Goal: Information Seeking & Learning: Learn about a topic

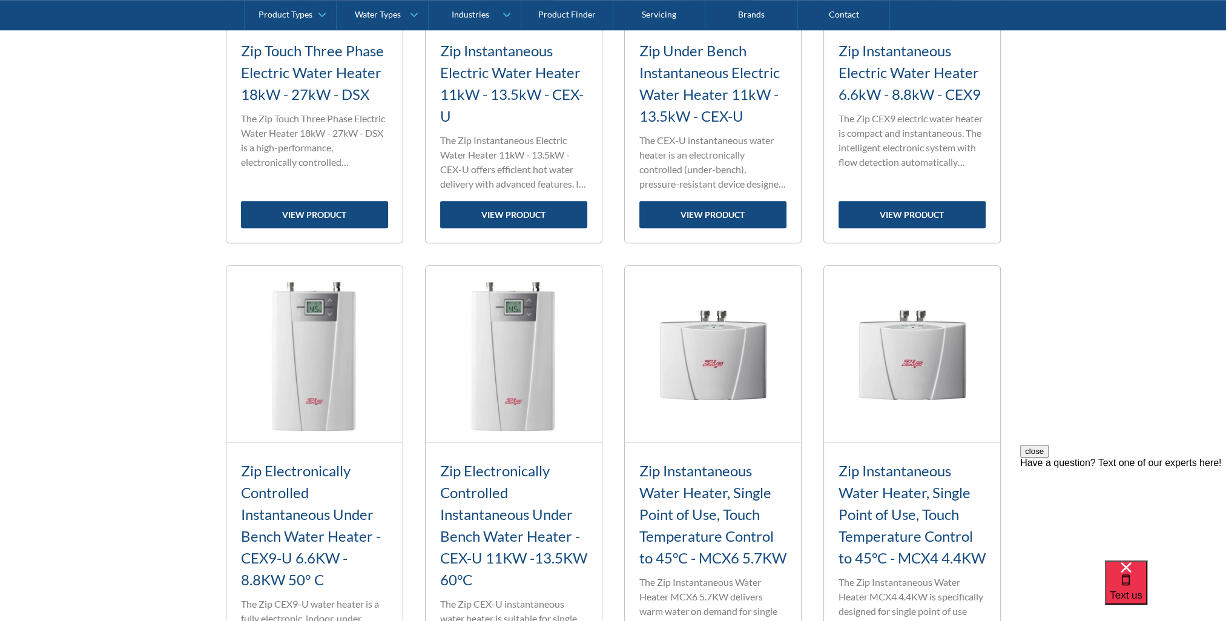
scroll to position [1332, 0]
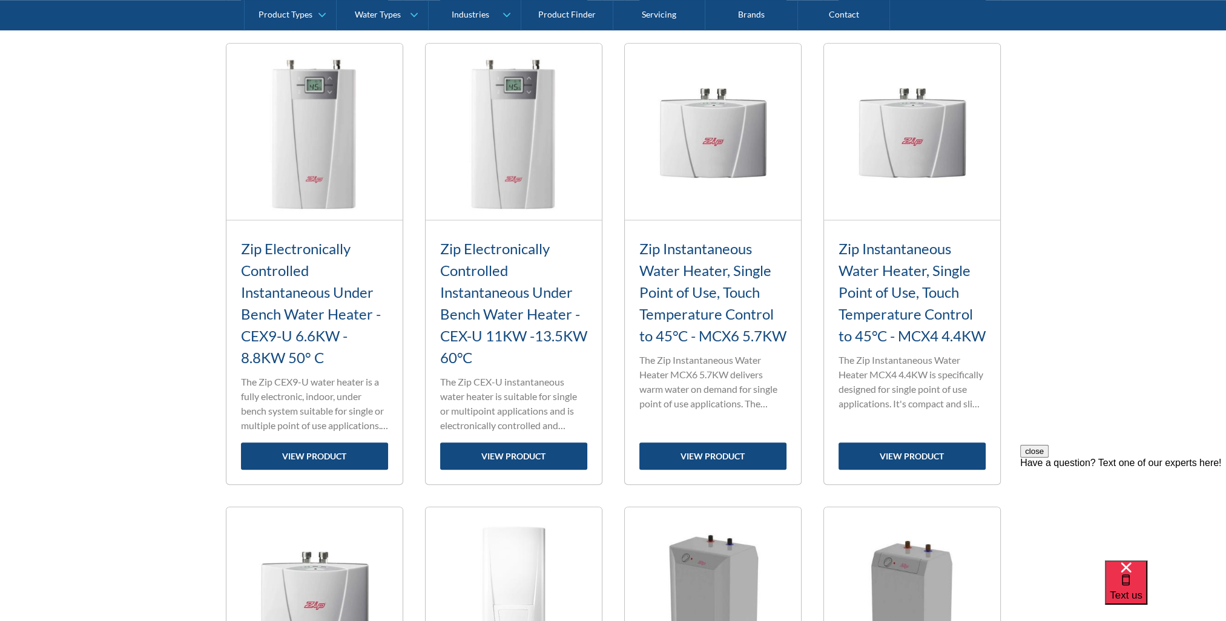
click at [702, 294] on h3 "Zip Instantaneous Water Heater, Single Point of Use, Touch Temperature Control …" at bounding box center [712, 292] width 147 height 109
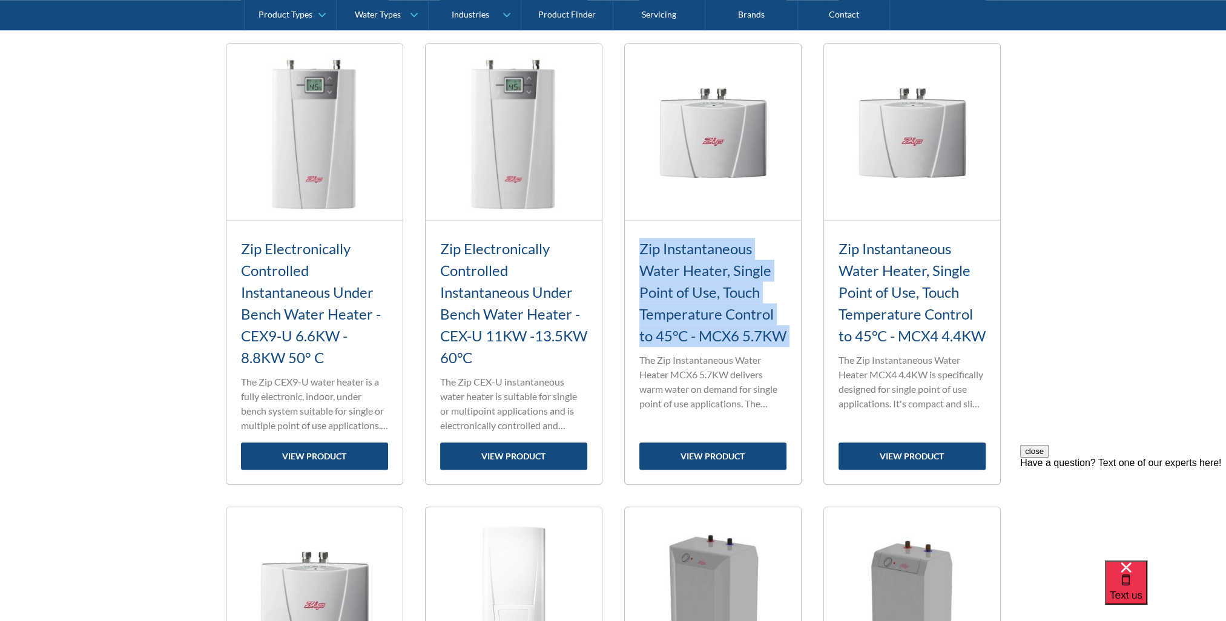
click at [702, 294] on h3 "Zip Instantaneous Water Heater, Single Point of Use, Touch Temperature Control …" at bounding box center [712, 292] width 147 height 109
drag, startPoint x: 702, startPoint y: 294, endPoint x: 735, endPoint y: 324, distance: 44.1
click at [719, 335] on h3 "Zip Instantaneous Water Heater, Single Point of Use, Touch Temperature Control …" at bounding box center [712, 292] width 147 height 109
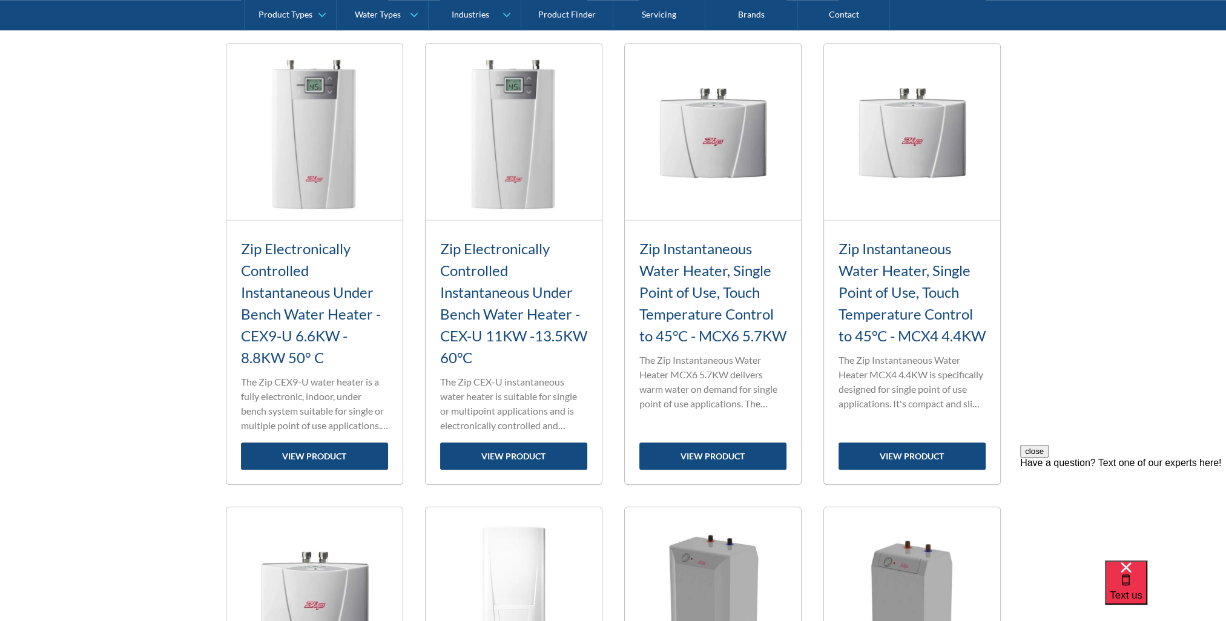
click at [953, 298] on h3 "Zip Instantaneous Water Heater, Single Point of Use, Touch Temperature Control …" at bounding box center [911, 292] width 147 height 109
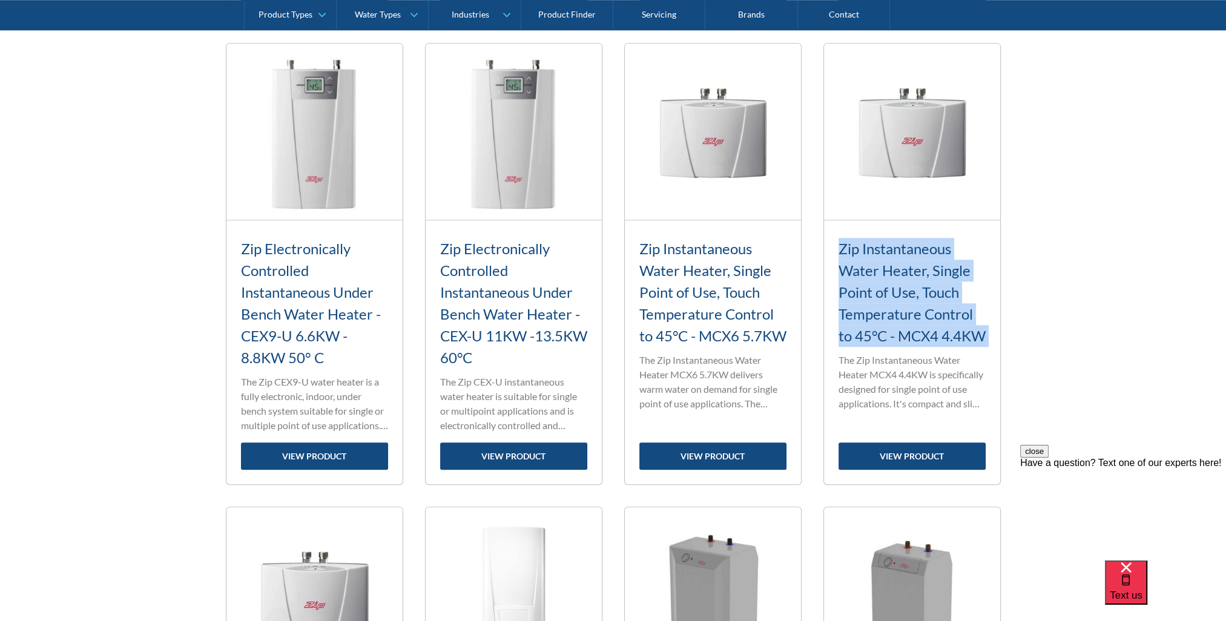
click at [953, 298] on h3 "Zip Instantaneous Water Heater, Single Point of Use, Touch Temperature Control …" at bounding box center [911, 292] width 147 height 109
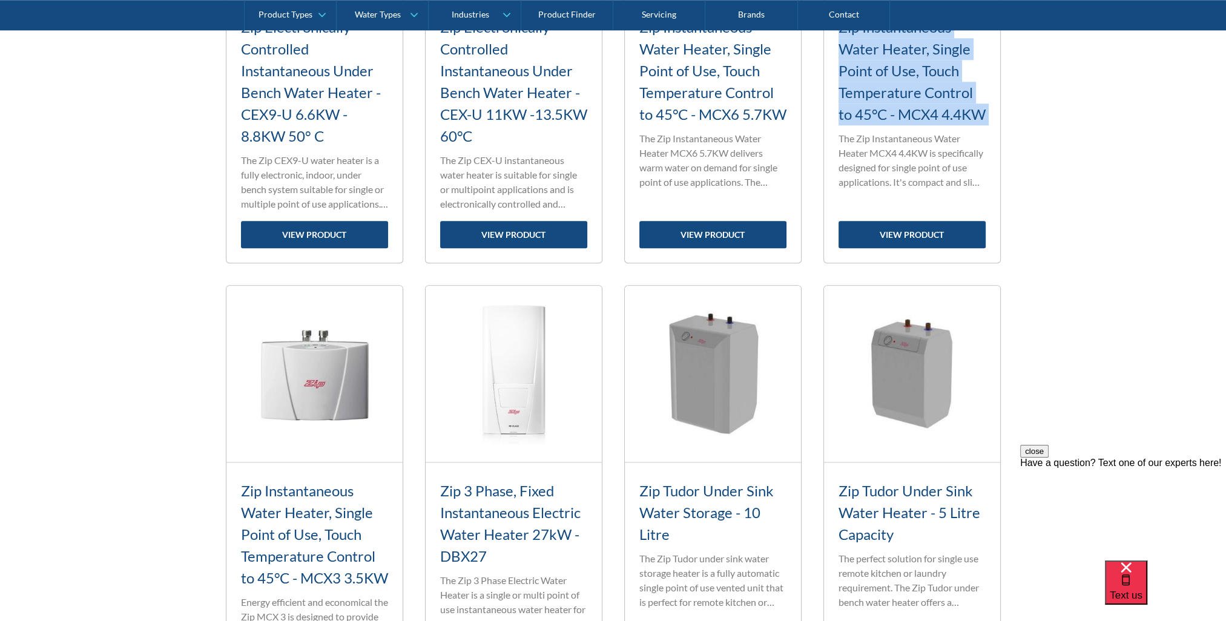
scroll to position [1775, 0]
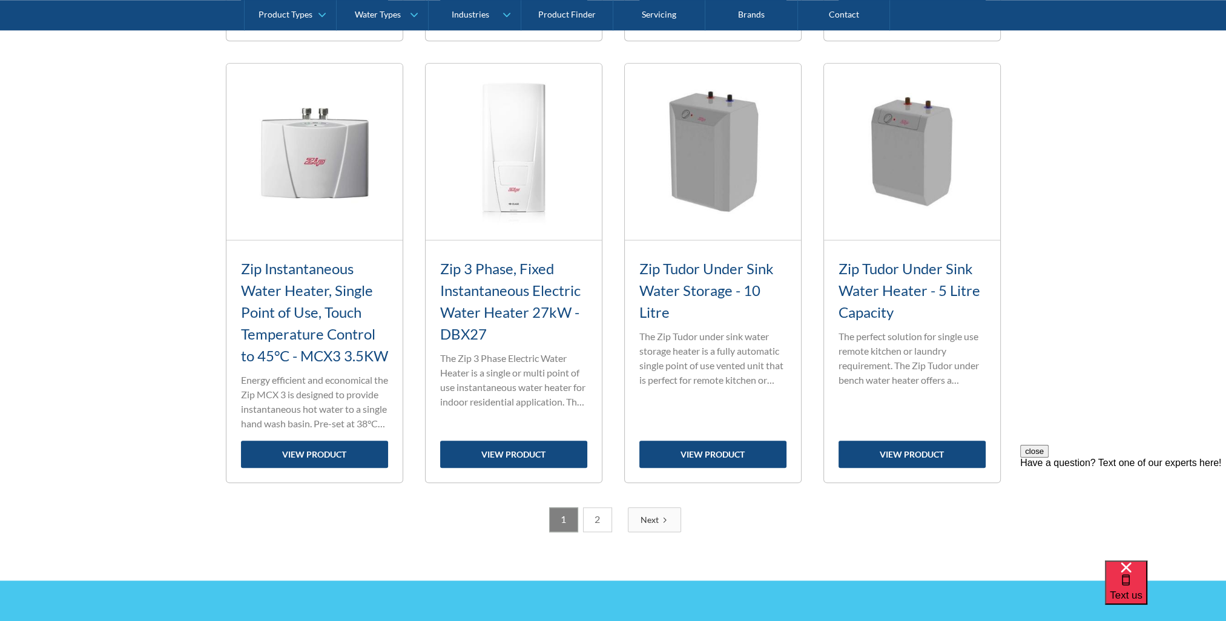
click at [698, 268] on h3 "Zip Tudor Under Sink Water Storage - 10 Litre" at bounding box center [712, 290] width 147 height 65
drag, startPoint x: 698, startPoint y: 268, endPoint x: 699, endPoint y: 288, distance: 20.6
click at [699, 288] on h3 "Zip Tudor Under Sink Water Storage - 10 Litre" at bounding box center [712, 290] width 147 height 65
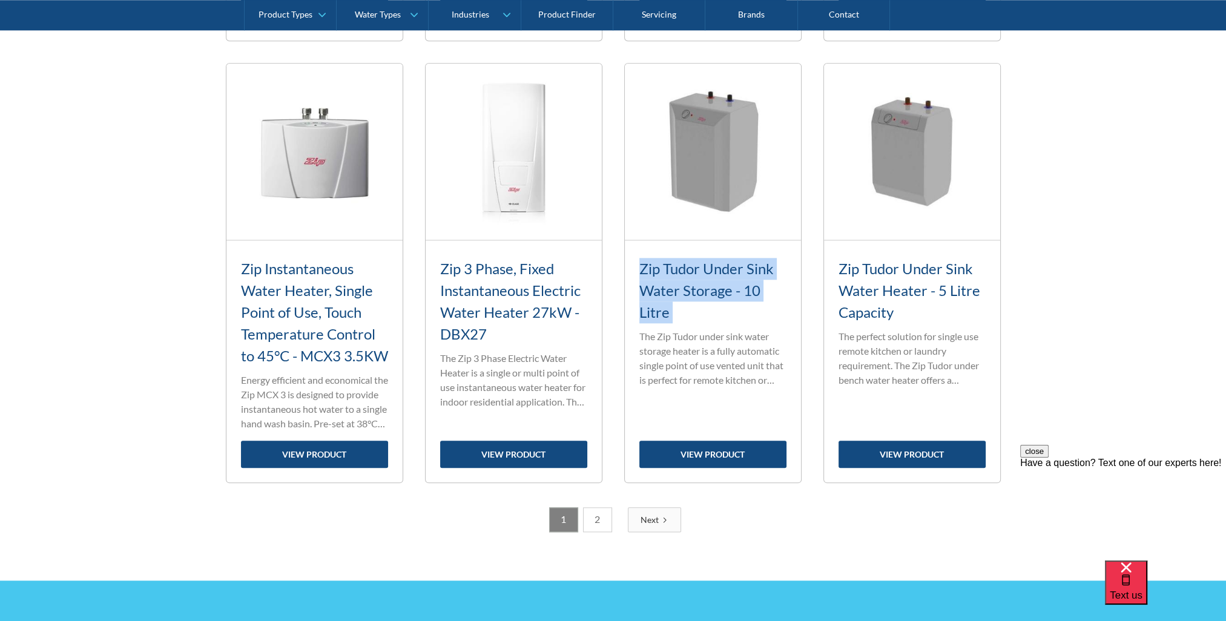
click at [699, 288] on h3 "Zip Tudor Under Sink Water Storage - 10 Litre" at bounding box center [712, 290] width 147 height 65
drag, startPoint x: 699, startPoint y: 288, endPoint x: 673, endPoint y: 319, distance: 40.4
click at [673, 320] on h3 "Zip Tudor Under Sink Water Storage - 10 Litre" at bounding box center [712, 290] width 147 height 65
click at [680, 268] on h3 "Zip Tudor Under Sink Water Storage - 10 Litre" at bounding box center [712, 290] width 147 height 65
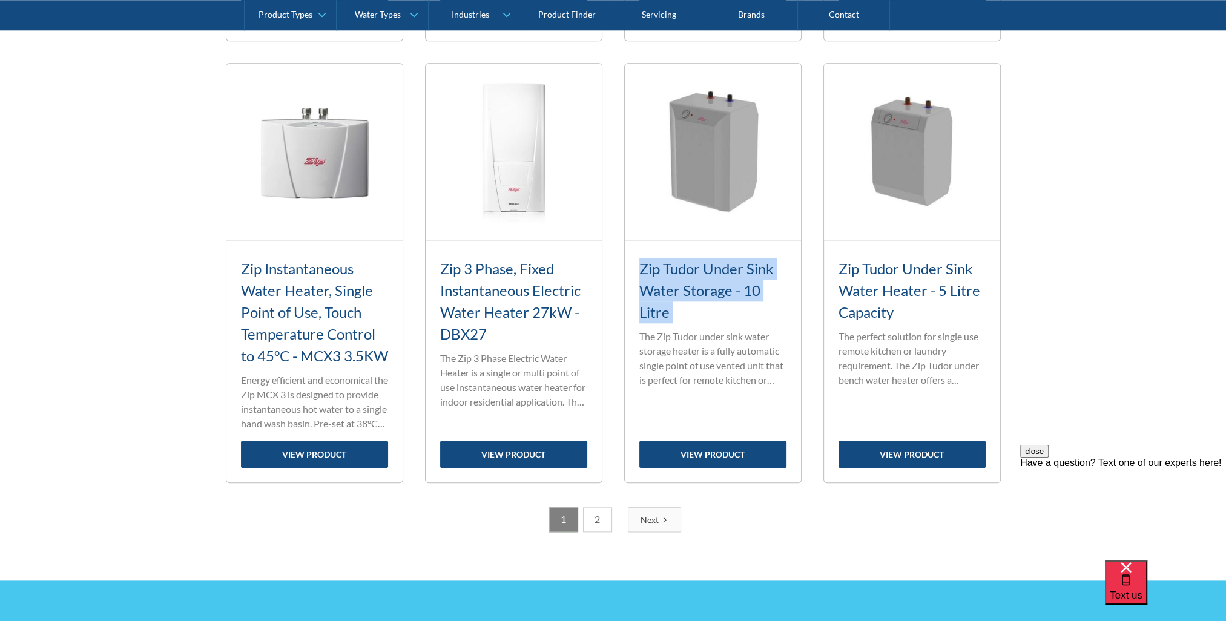
click at [680, 268] on h3 "Zip Tudor Under Sink Water Storage - 10 Litre" at bounding box center [712, 290] width 147 height 65
click at [902, 347] on p "The perfect solution for single use remote kitchen or laundry requirement. The …" at bounding box center [911, 358] width 147 height 58
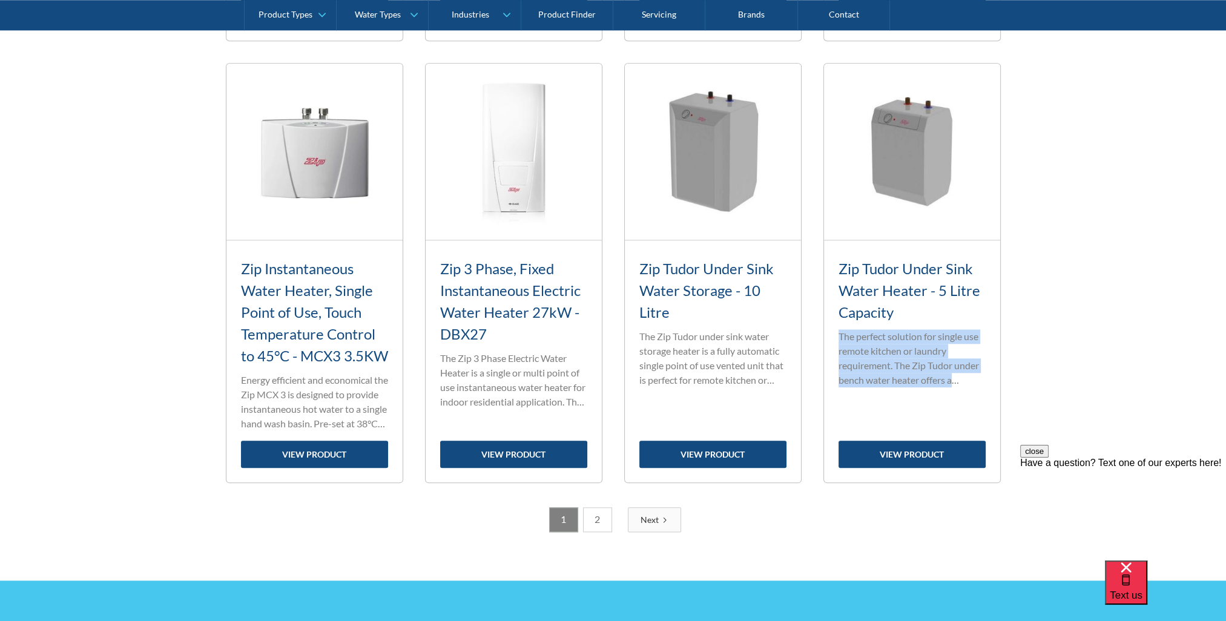
click at [902, 347] on p "The perfect solution for single use remote kitchen or laundry requirement. The …" at bounding box center [911, 358] width 147 height 58
drag, startPoint x: 902, startPoint y: 347, endPoint x: 875, endPoint y: 352, distance: 27.0
click at [877, 367] on p "The perfect solution for single use remote kitchen or laundry requirement. The …" at bounding box center [911, 358] width 147 height 58
click at [872, 343] on p "The perfect solution for single use remote kitchen or laundry requirement. The …" at bounding box center [911, 358] width 147 height 58
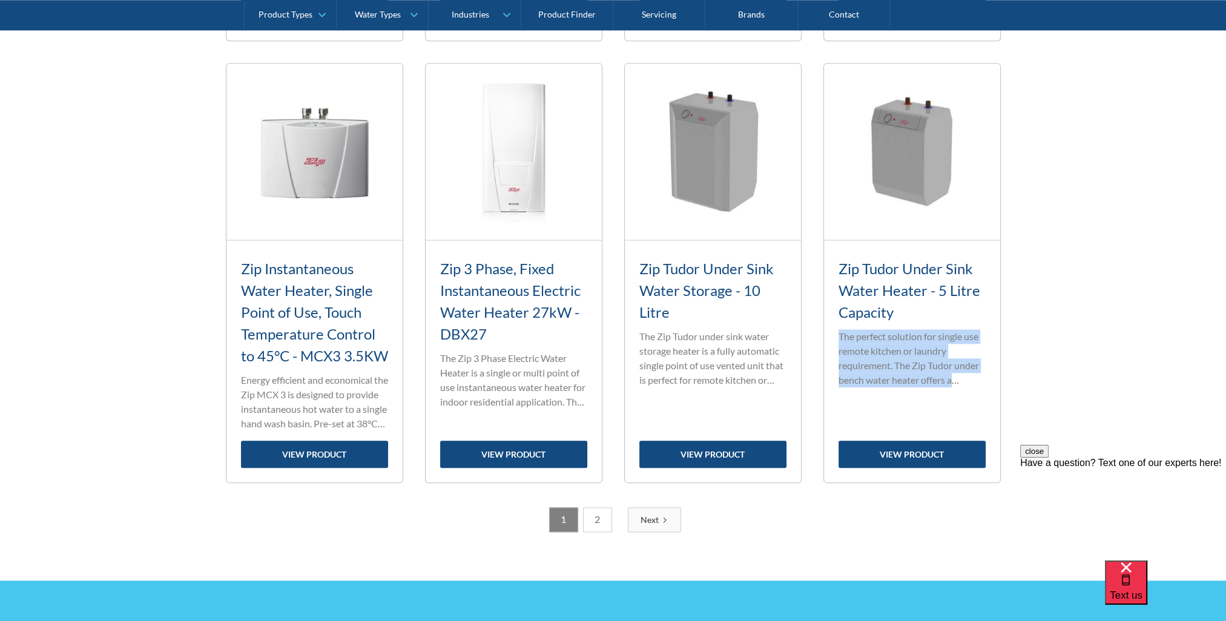
click at [872, 343] on p "The perfect solution for single use remote kitchen or laundry requirement. The …" at bounding box center [911, 358] width 147 height 58
drag, startPoint x: 872, startPoint y: 343, endPoint x: 873, endPoint y: 372, distance: 29.1
click at [873, 372] on p "The perfect solution for single use remote kitchen or laundry requirement. The …" at bounding box center [911, 358] width 147 height 58
click at [872, 355] on p "The perfect solution for single use remote kitchen or laundry requirement. The …" at bounding box center [911, 358] width 147 height 58
click at [875, 294] on h3 "Zip Tudor Under Sink Water Heater - 5 Litre Capacity" at bounding box center [911, 290] width 147 height 65
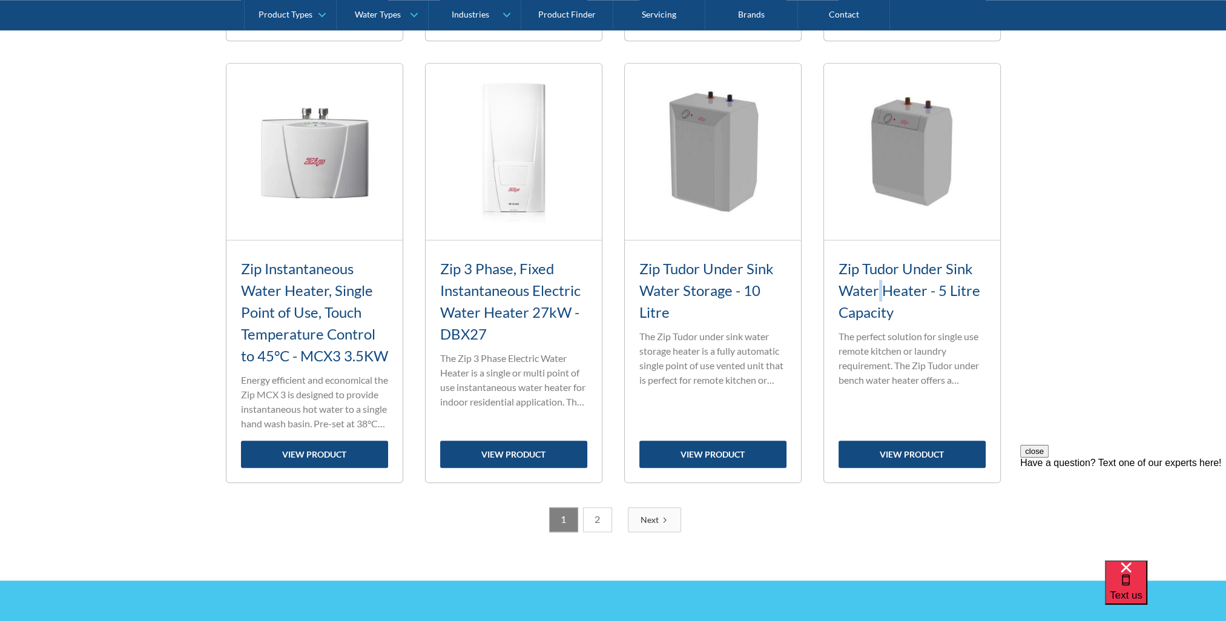
click at [875, 294] on h3 "Zip Tudor Under Sink Water Heater - 5 Litre Capacity" at bounding box center [911, 290] width 147 height 65
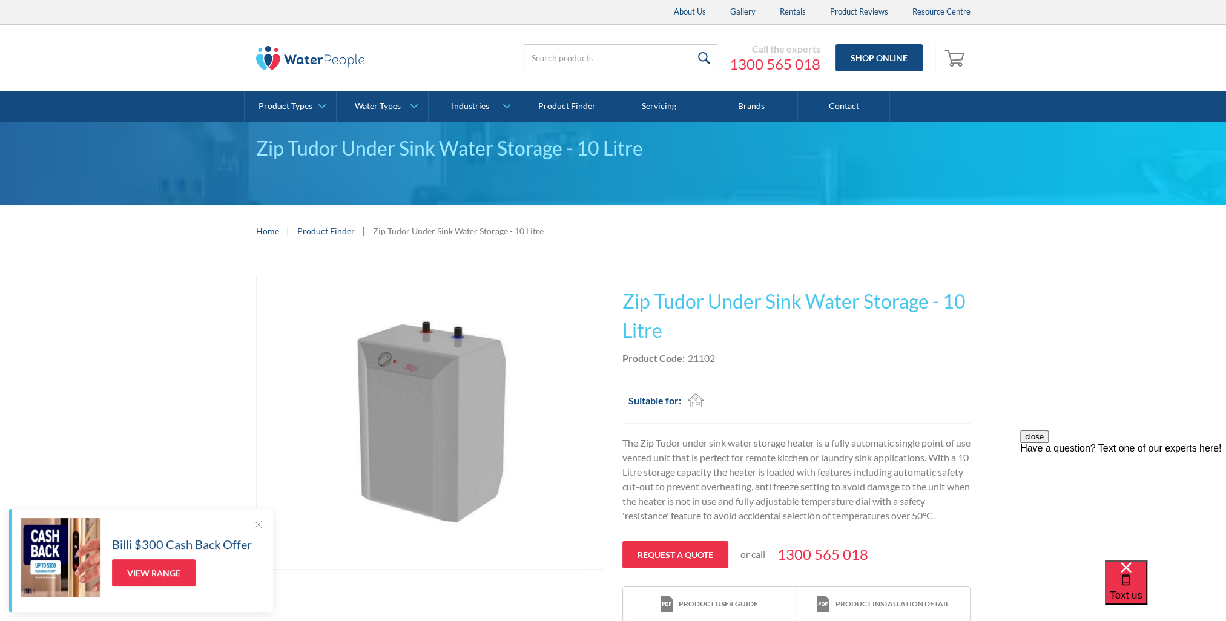
click at [780, 446] on p "The Zip Tudor under sink water storage heater is a fully automatic single point…" at bounding box center [796, 479] width 348 height 87
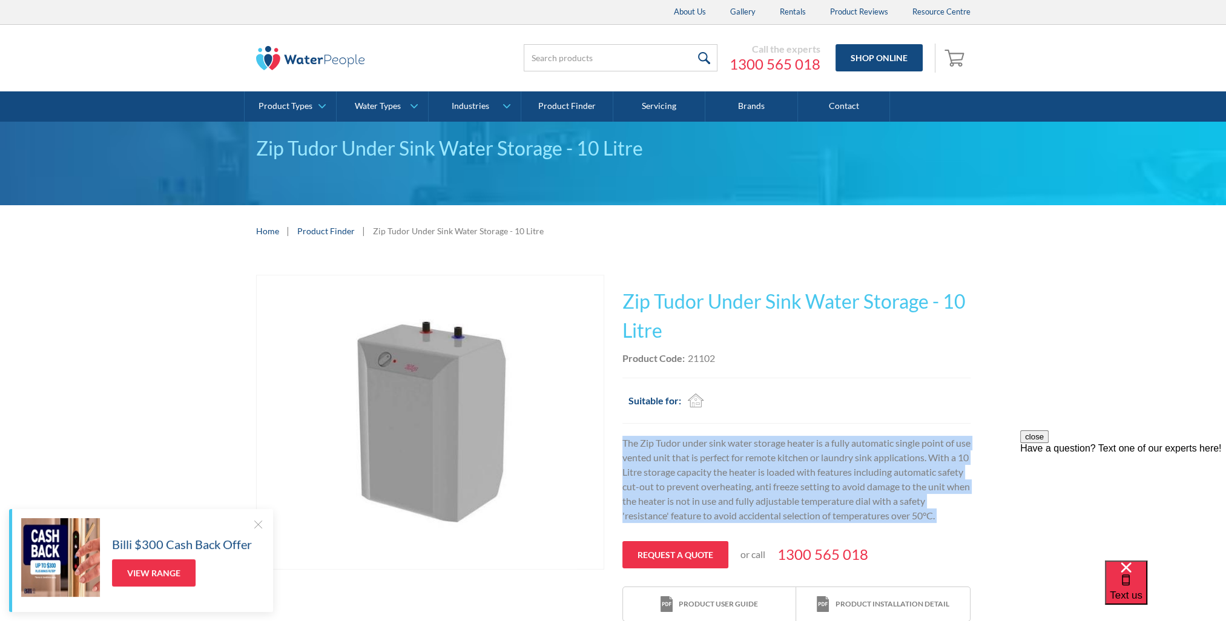
click at [780, 446] on p "The Zip Tudor under sink water storage heater is a fully automatic single point…" at bounding box center [796, 479] width 348 height 87
drag, startPoint x: 780, startPoint y: 446, endPoint x: 799, endPoint y: 481, distance: 40.1
click at [801, 481] on p "The Zip Tudor under sink water storage heater is a fully automatic single point…" at bounding box center [796, 479] width 348 height 87
click at [729, 458] on p "The Zip Tudor under sink water storage heater is a fully automatic single point…" at bounding box center [796, 479] width 348 height 87
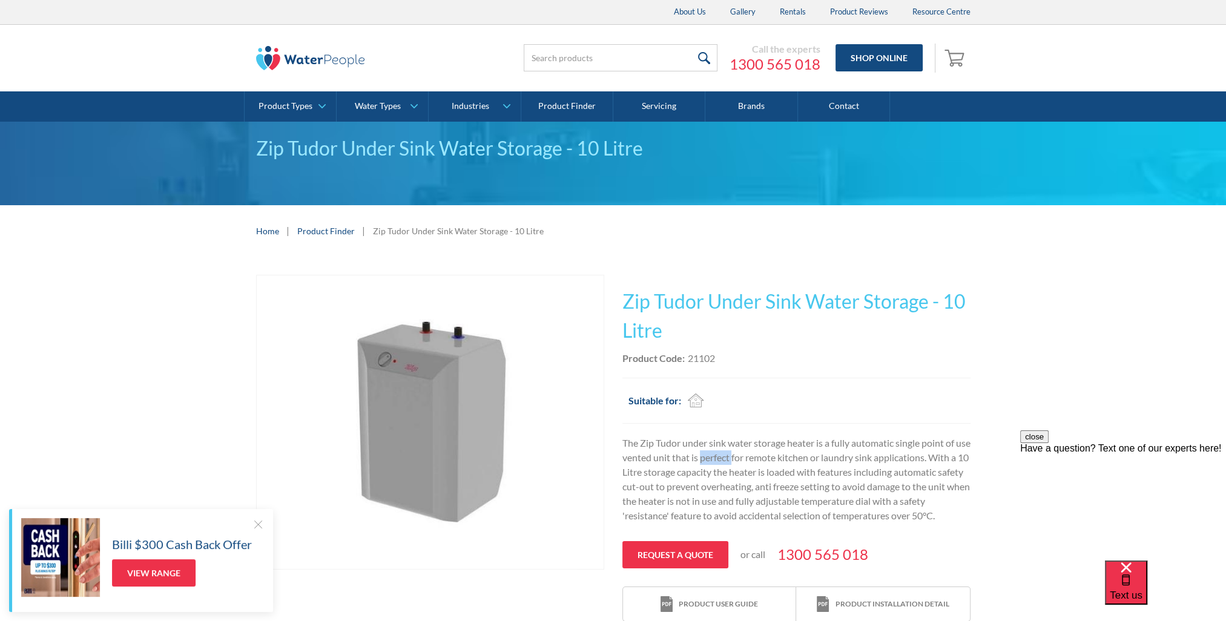
click at [729, 458] on p "The Zip Tudor under sink water storage heater is a fully automatic single point…" at bounding box center [796, 479] width 348 height 87
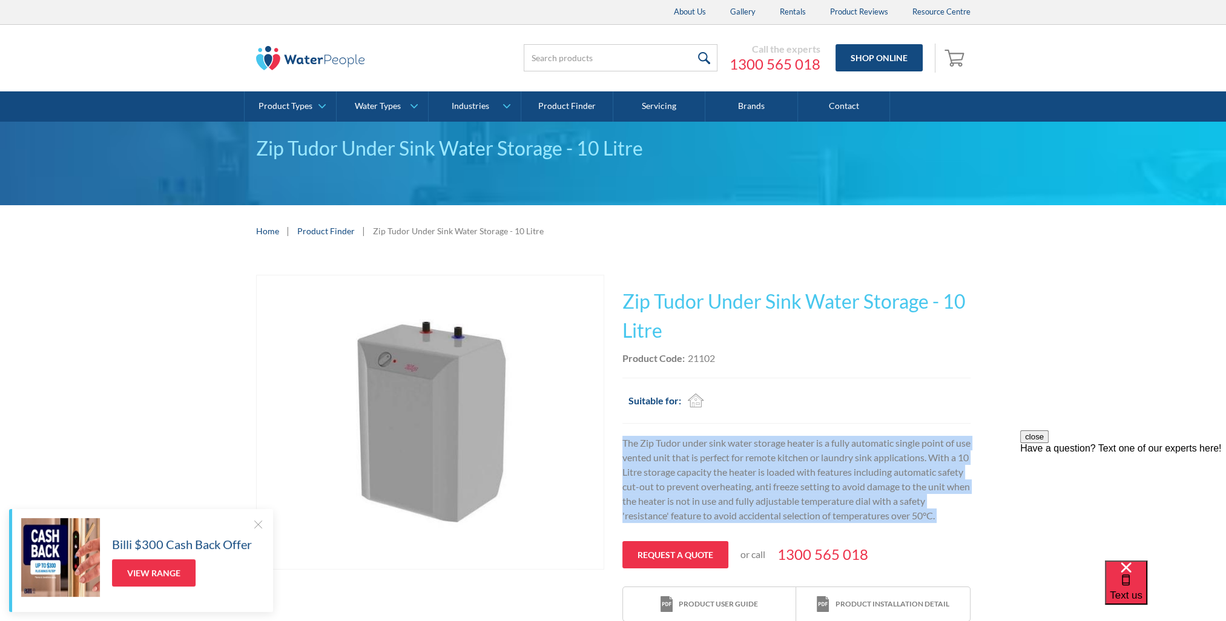
click at [729, 458] on p "The Zip Tudor under sink water storage heater is a fully automatic single point…" at bounding box center [796, 479] width 348 height 87
drag, startPoint x: 729, startPoint y: 458, endPoint x: 765, endPoint y: 483, distance: 44.0
click at [765, 483] on p "The Zip Tudor under sink water storage heater is a fully automatic single point…" at bounding box center [796, 479] width 348 height 87
click at [777, 476] on p "The Zip Tudor under sink water storage heater is a fully automatic single point…" at bounding box center [796, 479] width 348 height 87
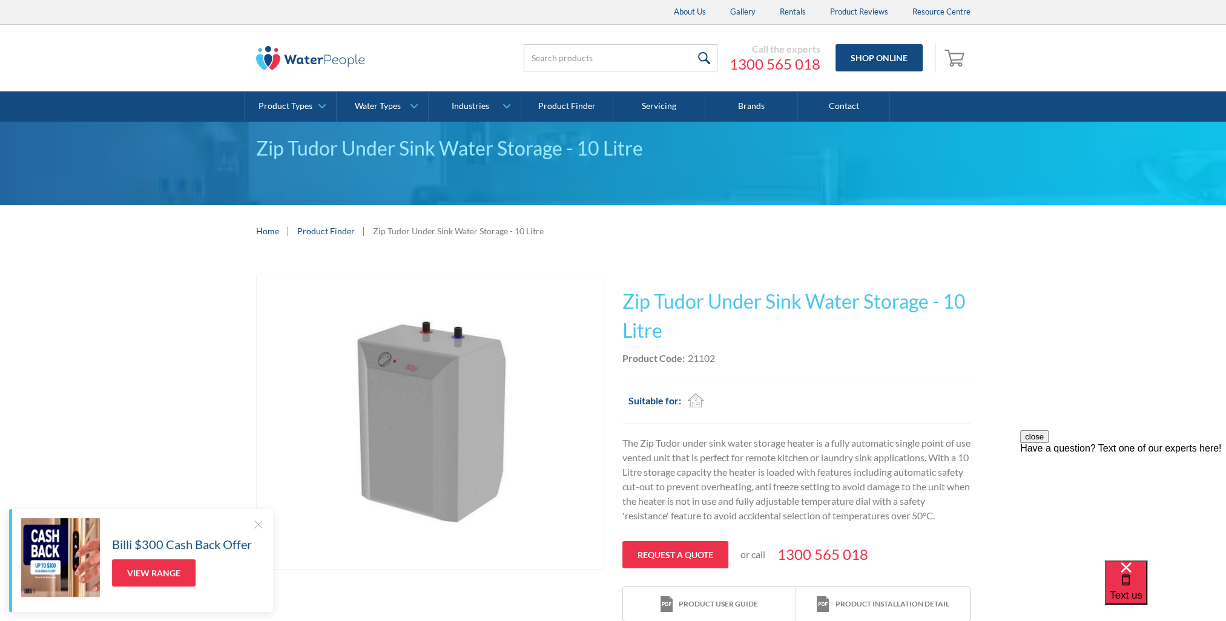
click at [650, 304] on h1 "Zip Tudor Under Sink Water Storage - 10 Litre" at bounding box center [796, 316] width 348 height 58
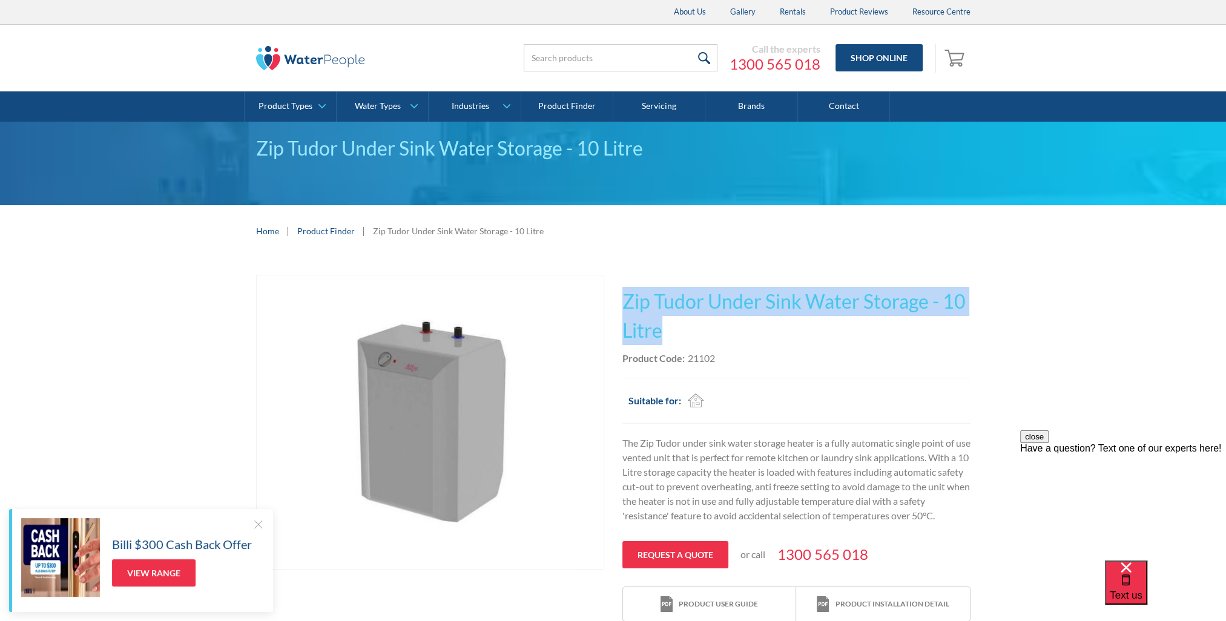
click at [650, 304] on h1 "Zip Tudor Under Sink Water Storage - 10 Litre" at bounding box center [796, 316] width 348 height 58
